Goal: Communication & Community: Answer question/provide support

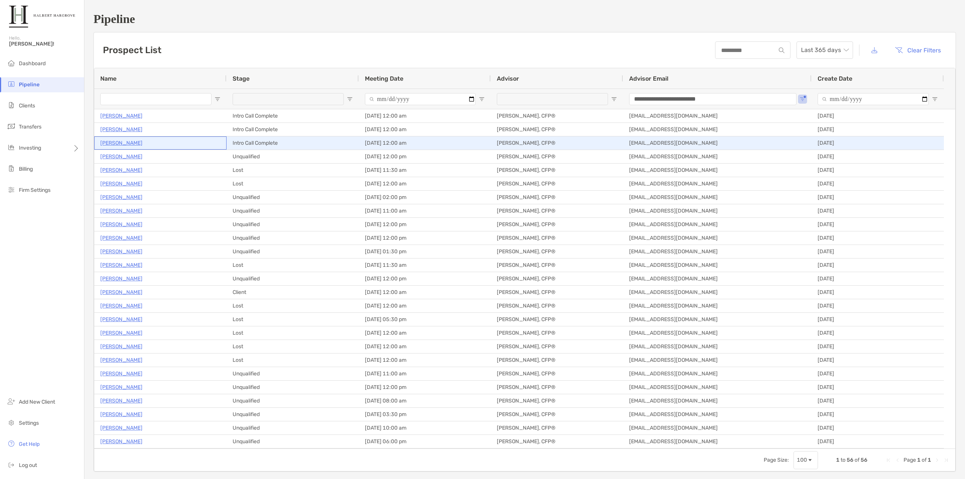
click at [119, 146] on p "[PERSON_NAME]" at bounding box center [121, 142] width 42 height 9
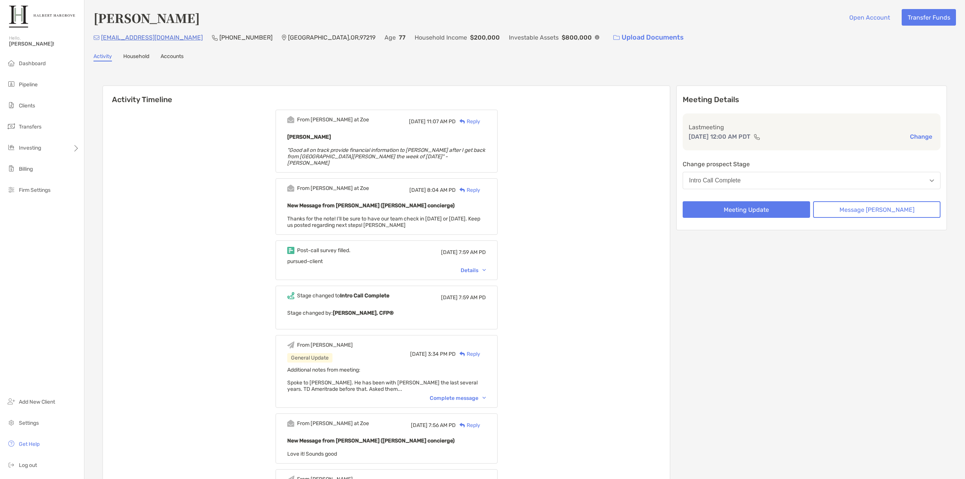
click at [478, 395] on div "Complete message" at bounding box center [458, 398] width 56 height 6
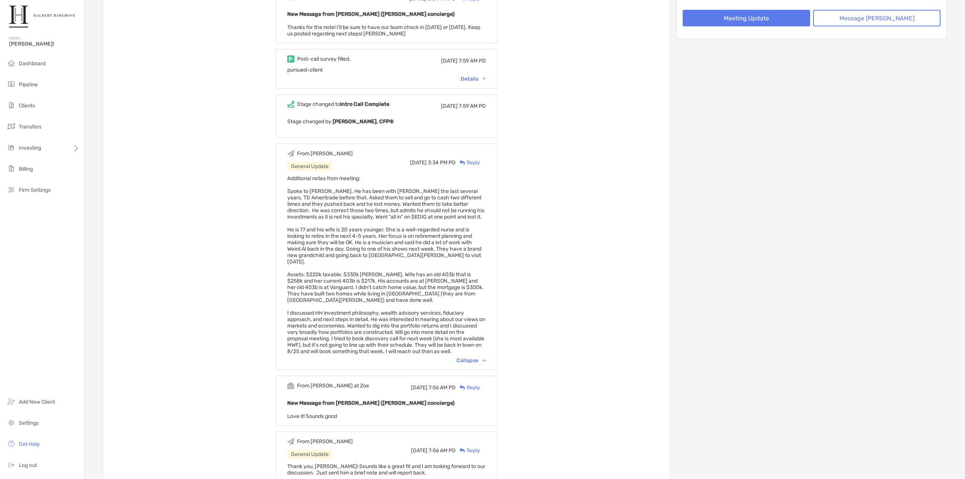
scroll to position [226, 0]
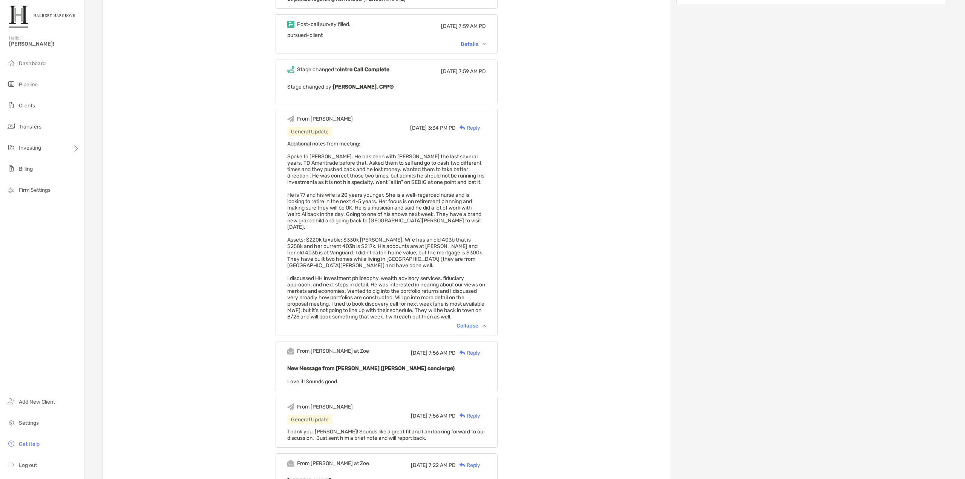
click at [523, 306] on div "From Paul at Zoe Mon, Aug 11 11:07 AM PD Reply Michael Brown "Good all on track…" at bounding box center [386, 255] width 567 height 755
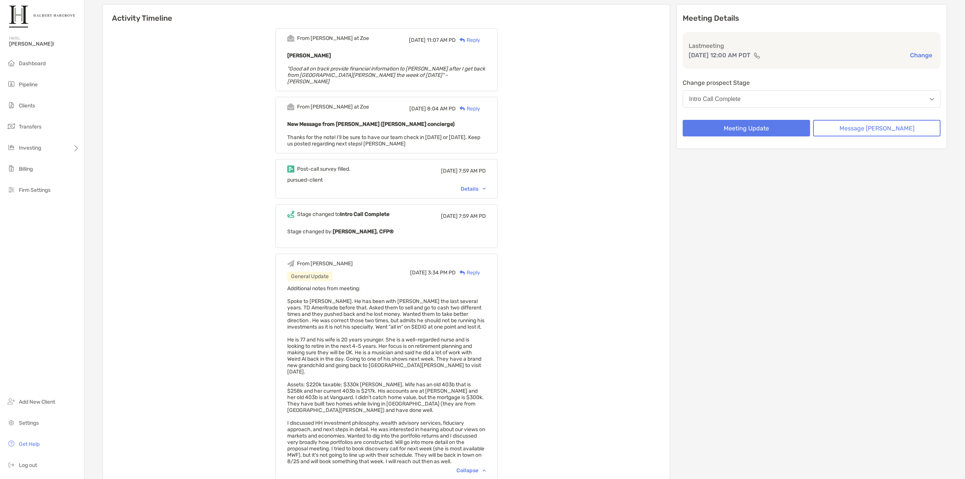
scroll to position [0, 0]
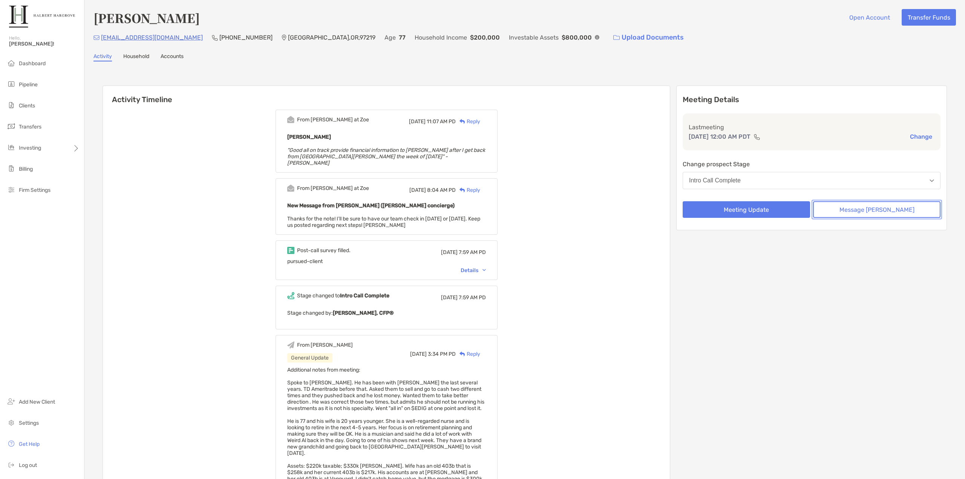
click at [851, 202] on button "Message Zoe" at bounding box center [876, 209] width 127 height 17
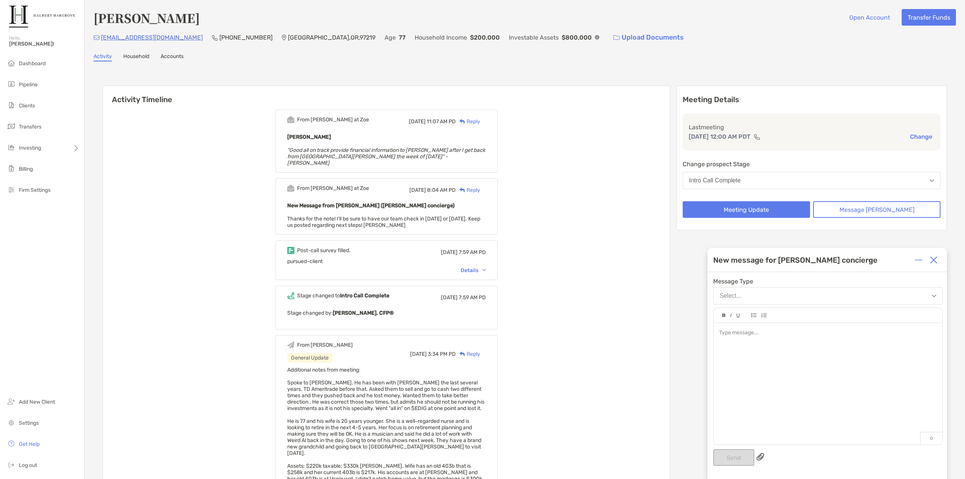
click at [811, 350] on div at bounding box center [827, 380] width 229 height 114
click at [737, 460] on button "Send" at bounding box center [733, 457] width 41 height 17
